Goal: Navigation & Orientation: Find specific page/section

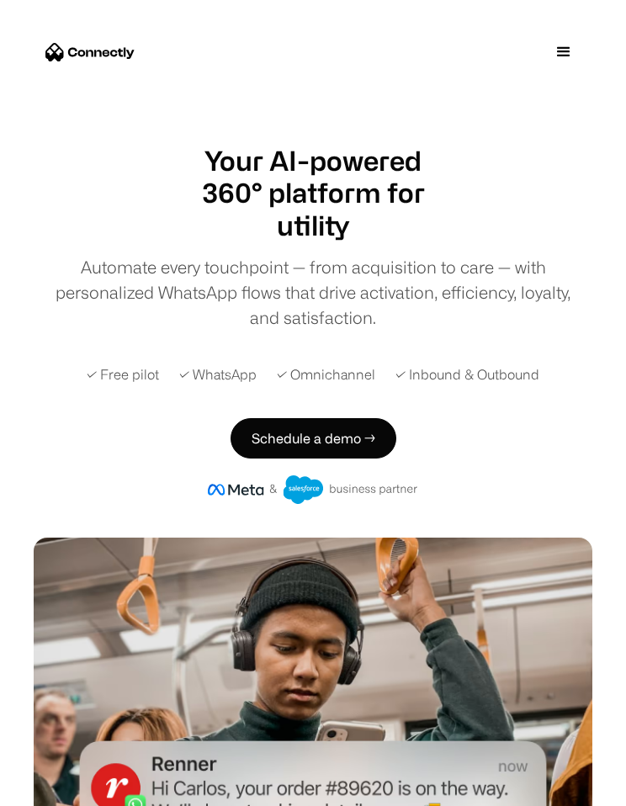
click at [563, 52] on div "menu" at bounding box center [563, 52] width 20 height 20
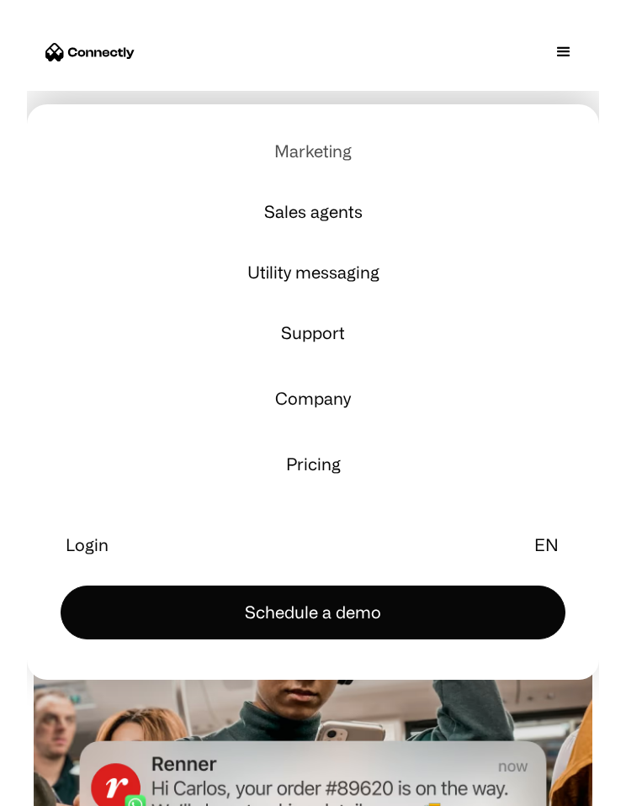
click at [313, 151] on span "Marketing" at bounding box center [312, 151] width 77 height 13
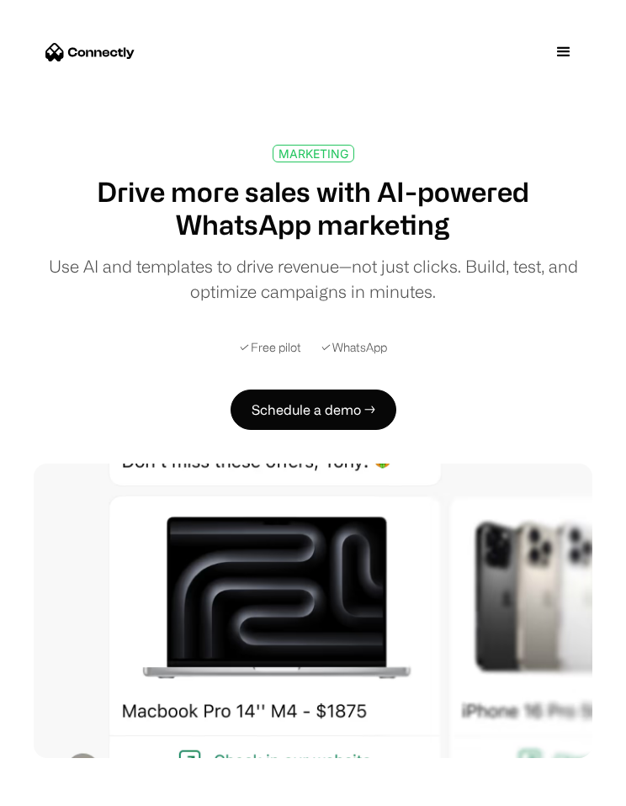
click at [563, 52] on div "menu" at bounding box center [563, 52] width 20 height 20
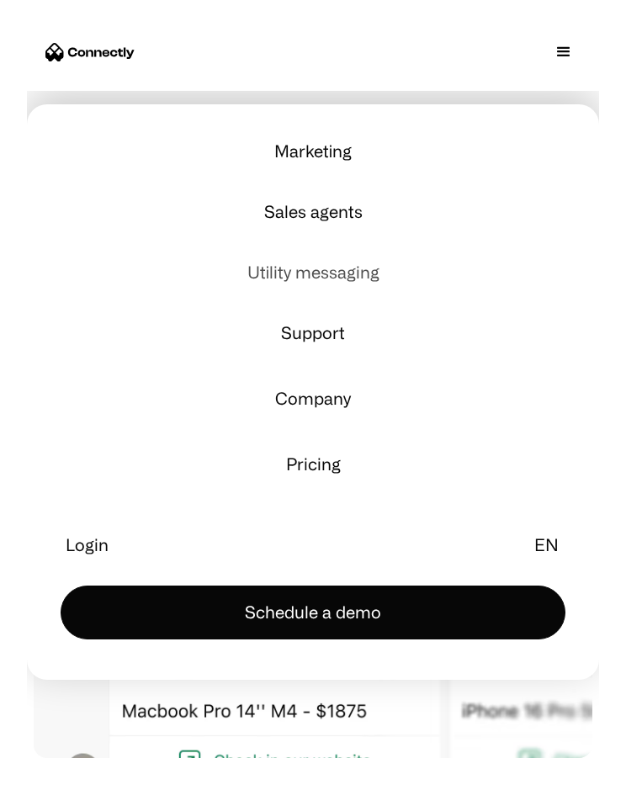
click at [313, 272] on span "Utility messaging" at bounding box center [313, 272] width 132 height 13
